Goal: Navigation & Orientation: Find specific page/section

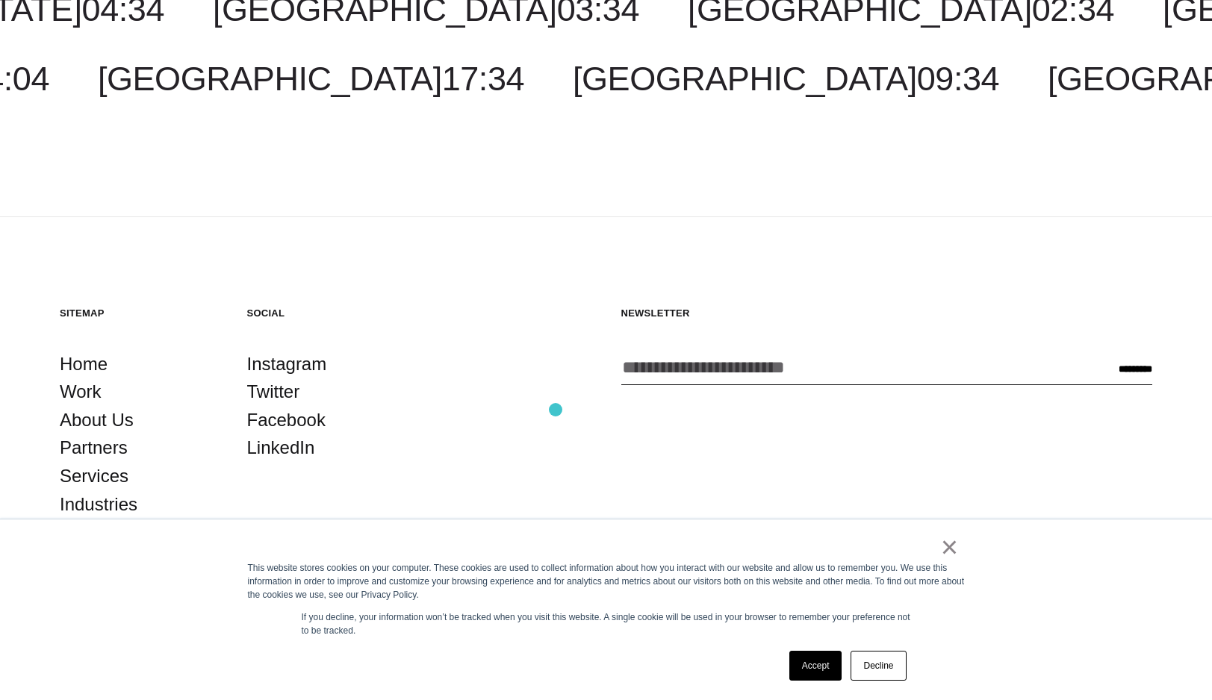
scroll to position [4825, 0]
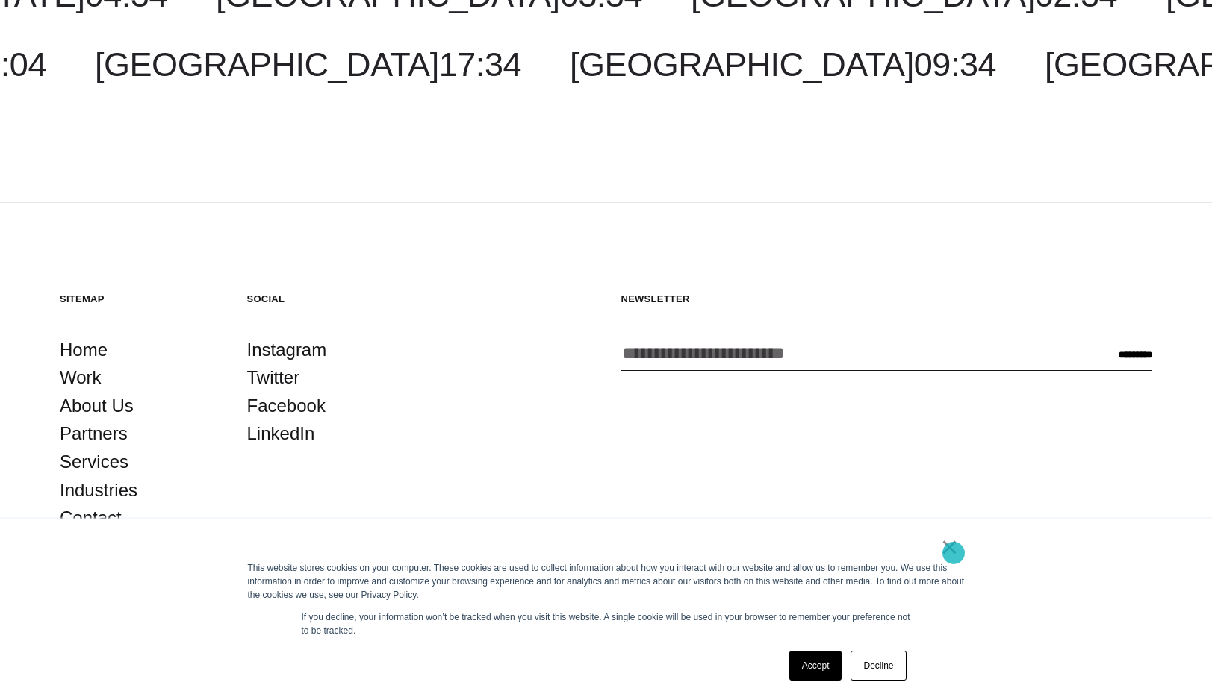
click at [950, 553] on link "×" at bounding box center [950, 547] width 18 height 13
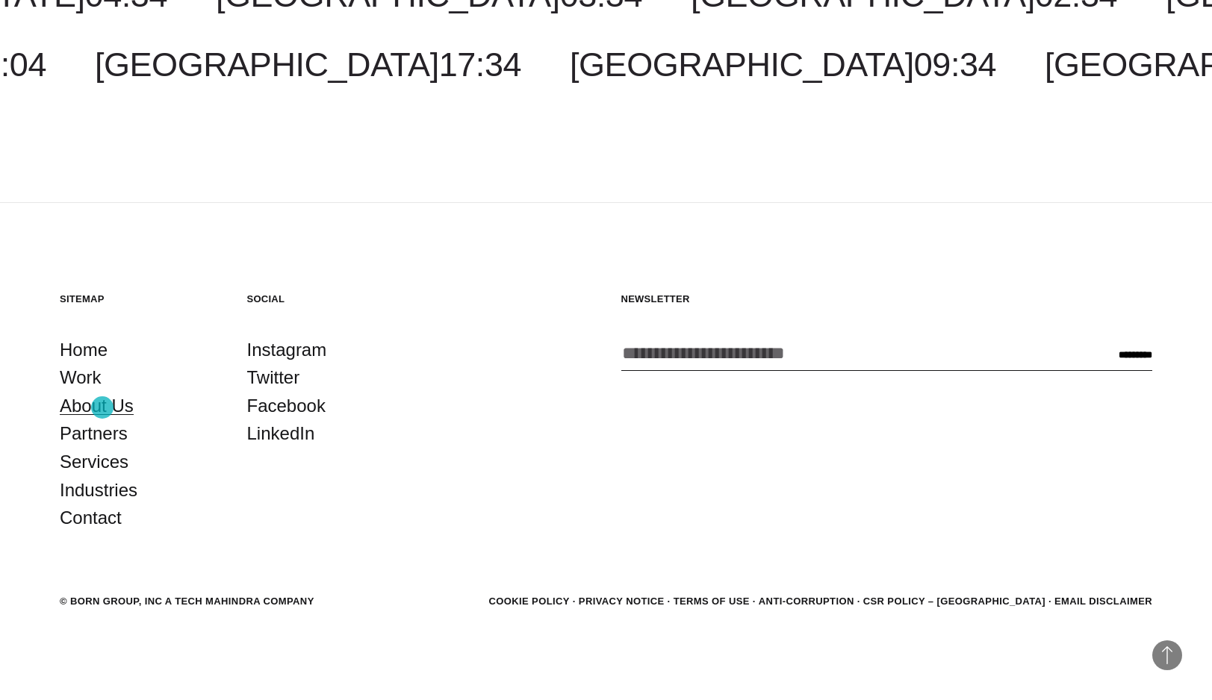
click at [102, 408] on link "About Us" at bounding box center [97, 406] width 74 height 28
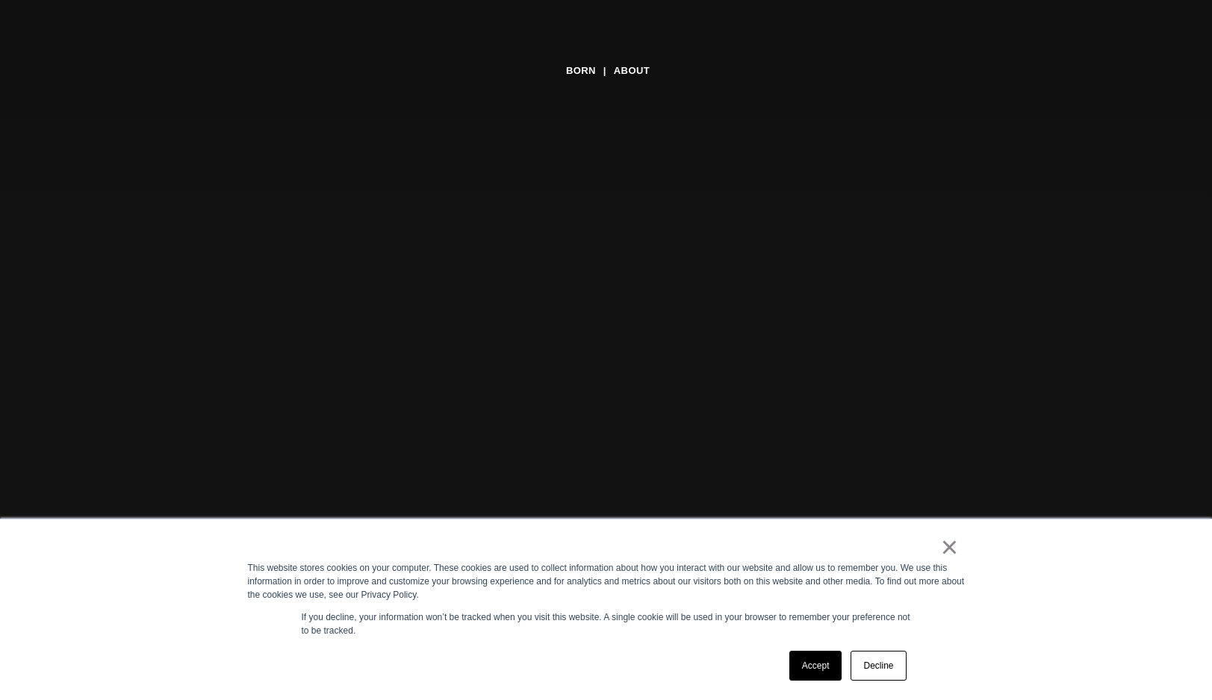
scroll to position [111, 0]
click at [950, 554] on link "×" at bounding box center [950, 547] width 18 height 13
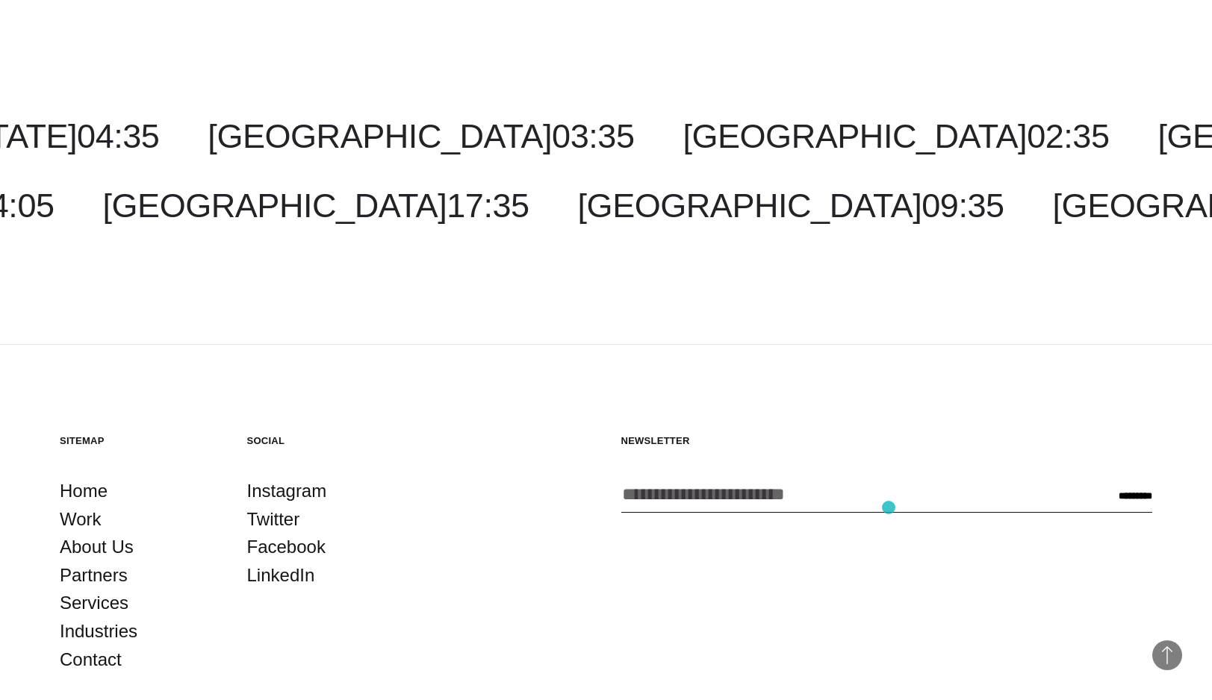
scroll to position [5632, 0]
